Goal: Find specific page/section: Find specific page/section

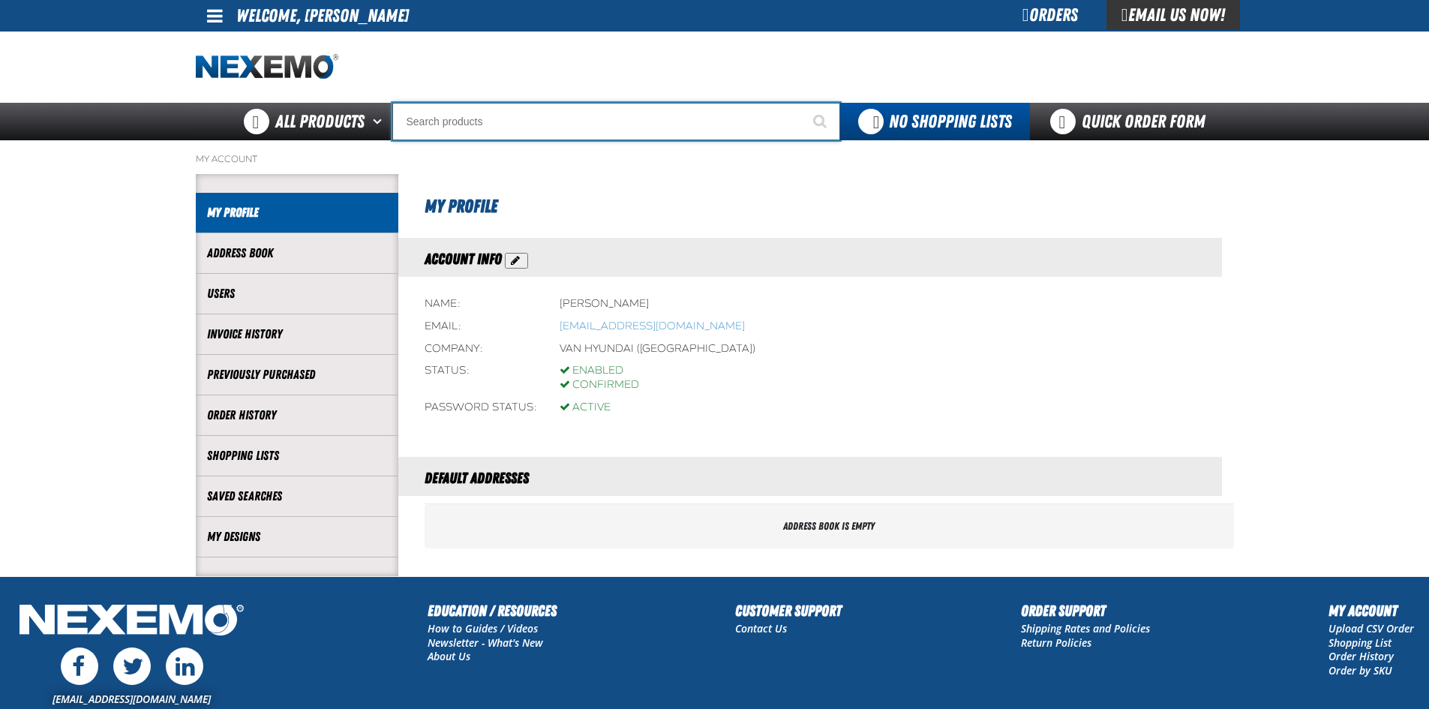
click at [522, 116] on input "Search" at bounding box center [616, 122] width 448 height 38
type input "P"
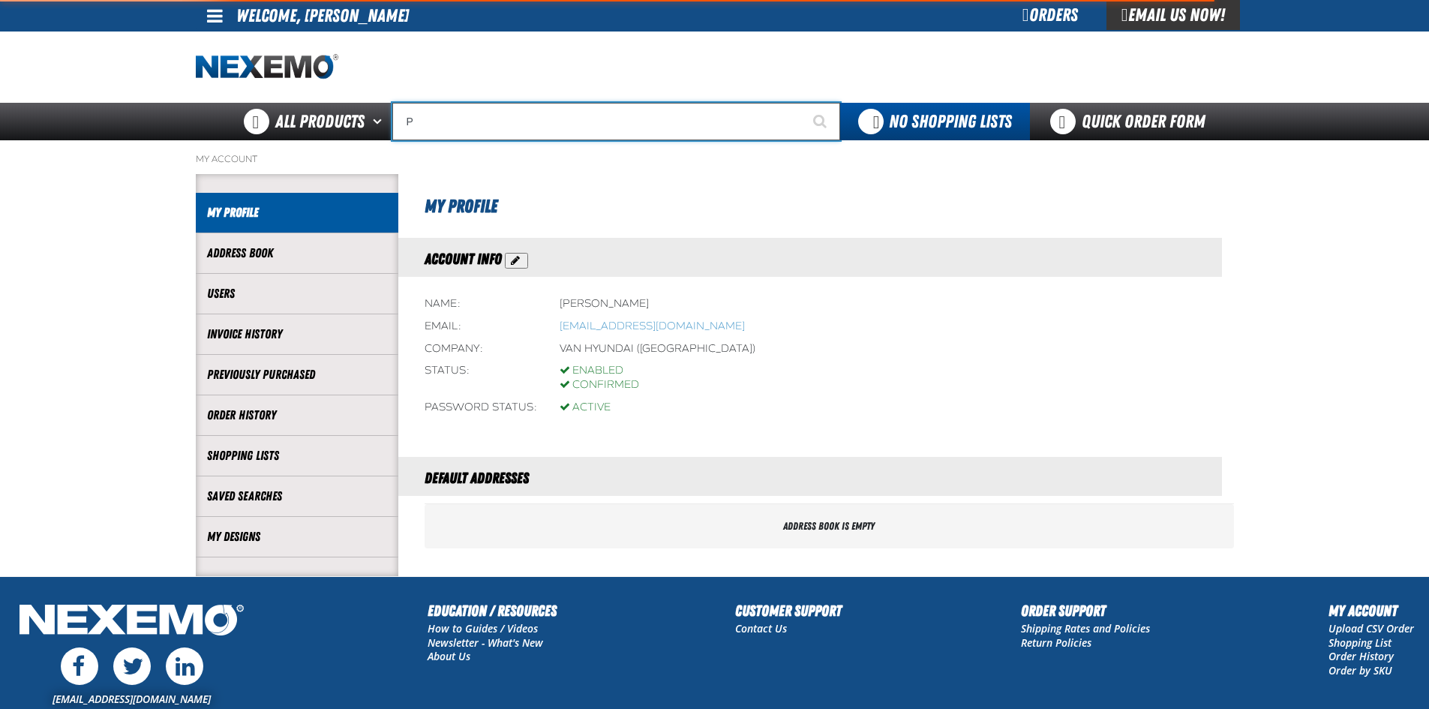
type input "Perfect P Series 0.25-ounce Lead Wheel Weight"
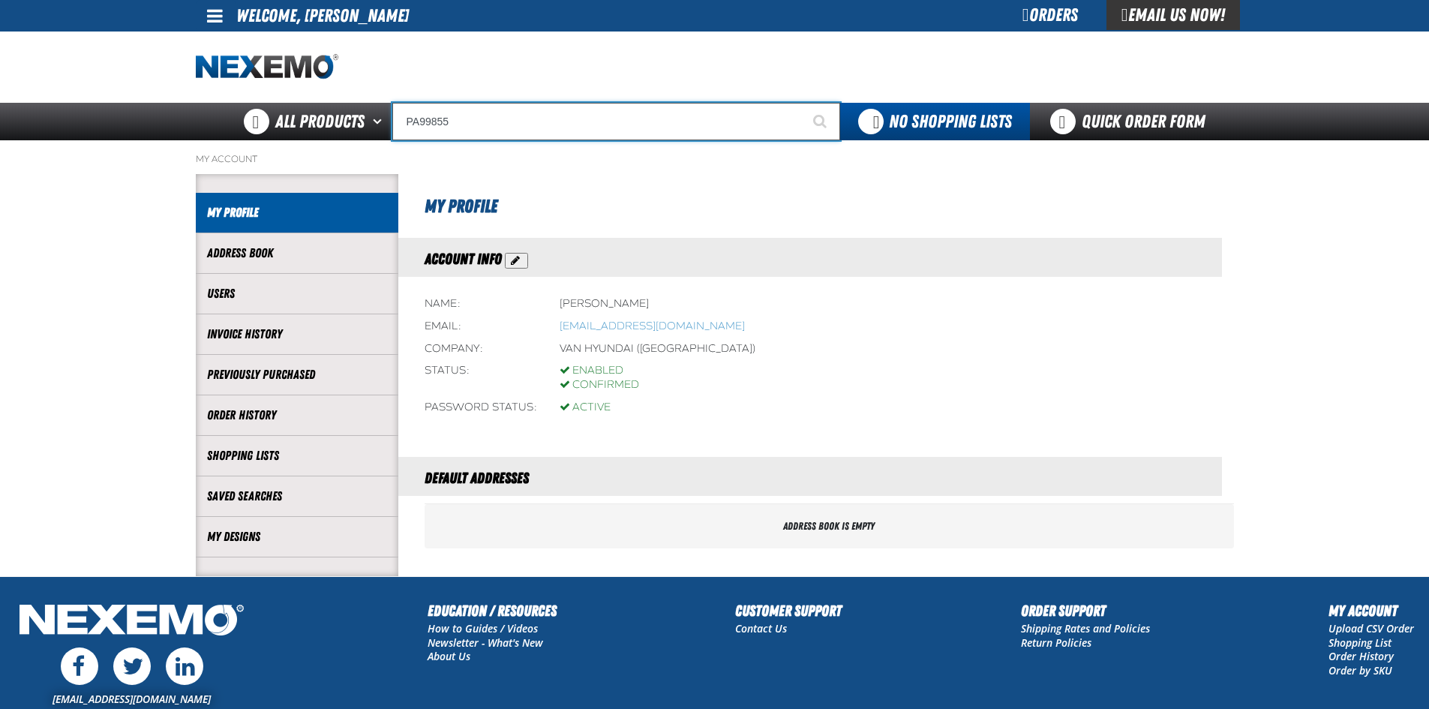
type input "PA99855"
click at [803, 103] on button "Start Searching" at bounding box center [822, 122] width 38 height 38
